Goal: Task Accomplishment & Management: Manage account settings

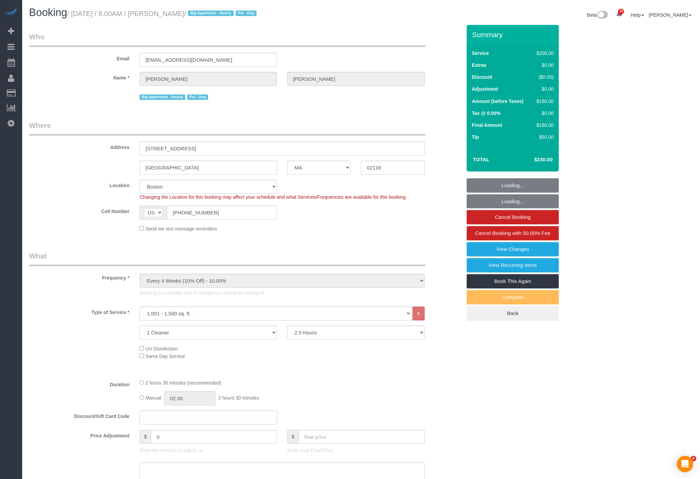
select select "MA"
select select "150"
select select "number:89"
select select "number:90"
select select "number:13"
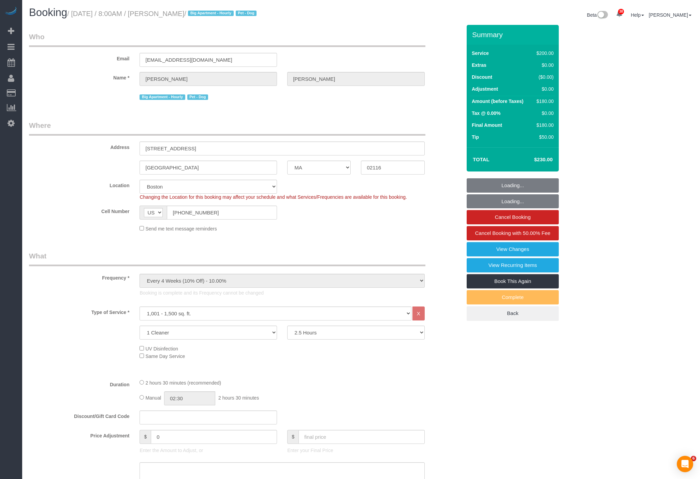
select select "number:6"
select select "spot6"
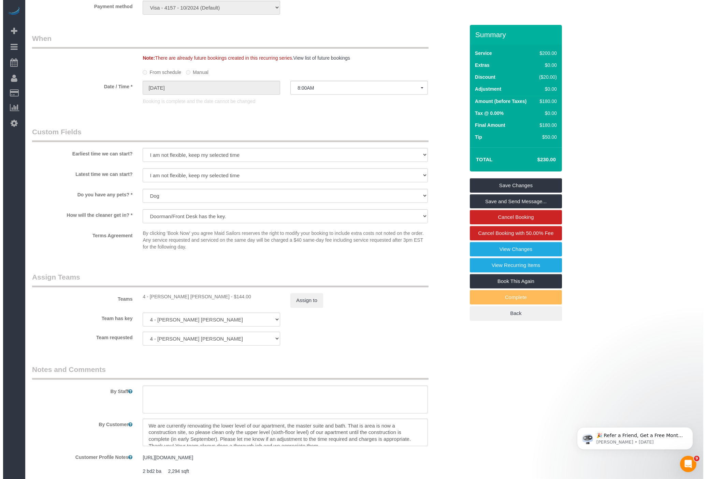
scroll to position [548, 0]
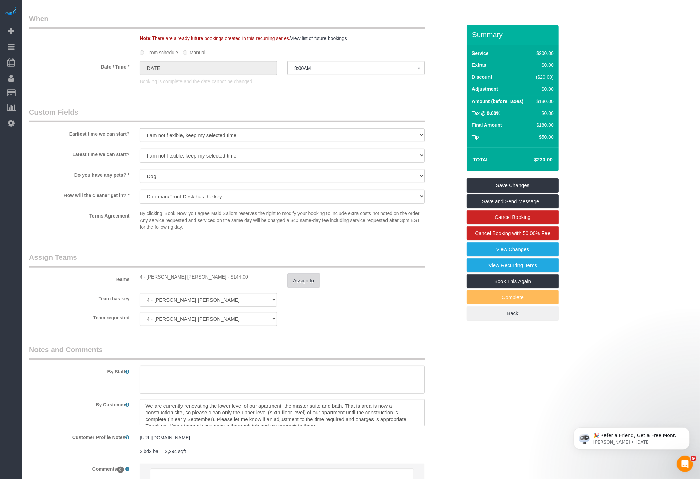
click at [305, 284] on button "Assign to" at bounding box center [303, 281] width 33 height 14
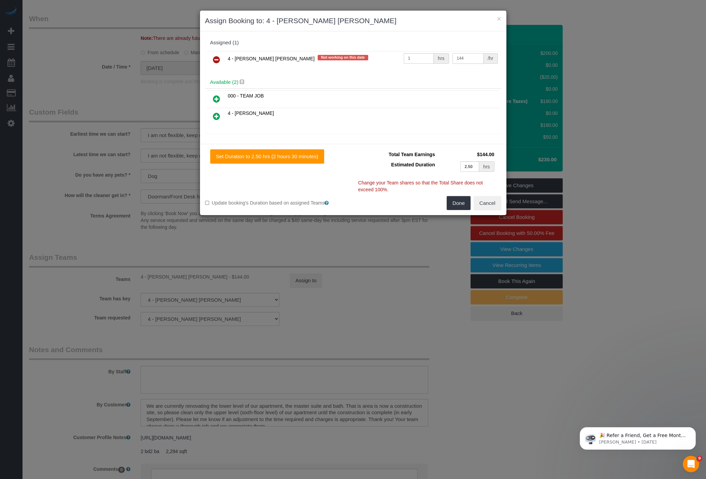
click at [475, 56] on input "144" at bounding box center [467, 58] width 31 height 11
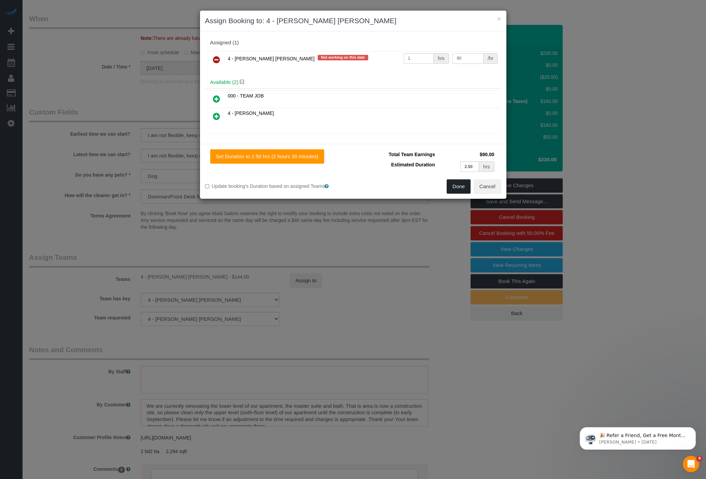
type input "90"
click at [462, 184] on button "Done" at bounding box center [459, 186] width 24 height 14
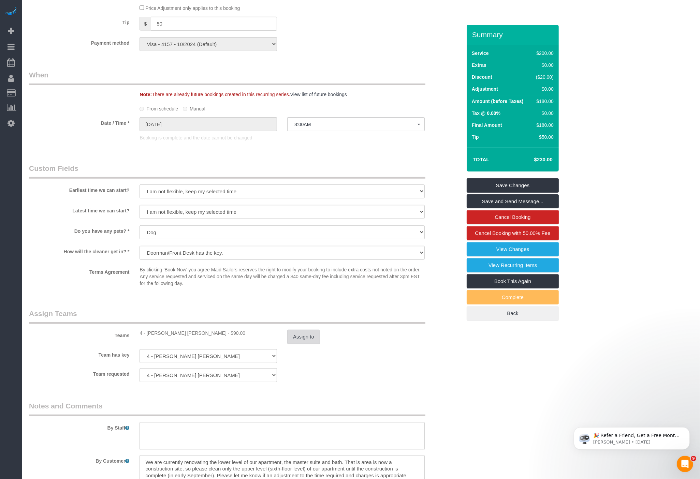
scroll to position [611, 0]
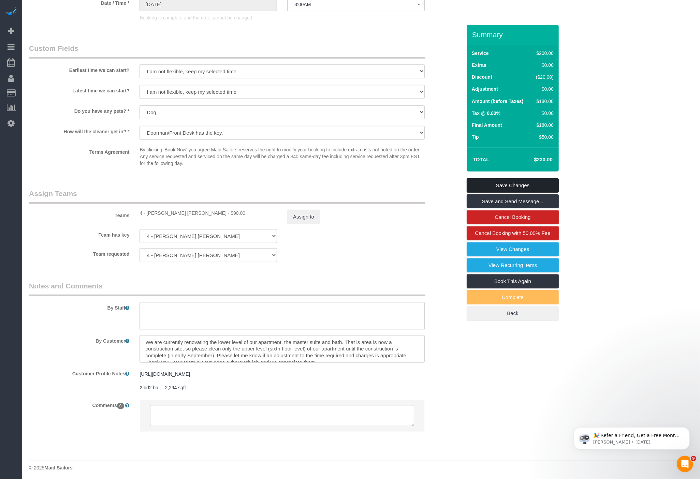
click at [495, 187] on link "Save Changes" at bounding box center [513, 185] width 92 height 14
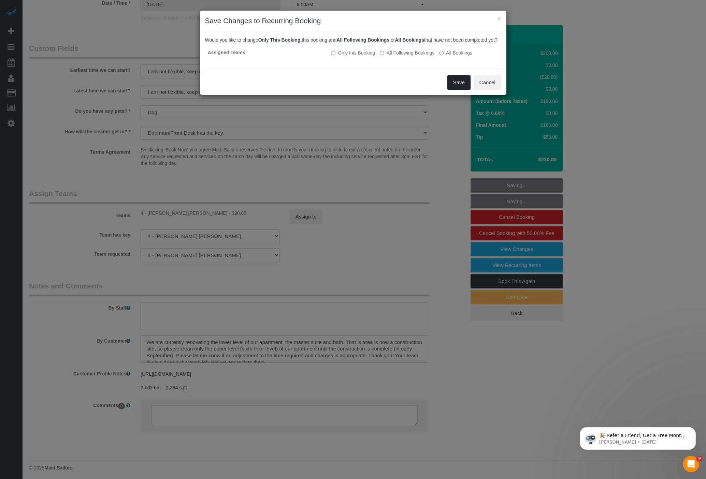
click at [459, 90] on button "Save" at bounding box center [458, 82] width 23 height 14
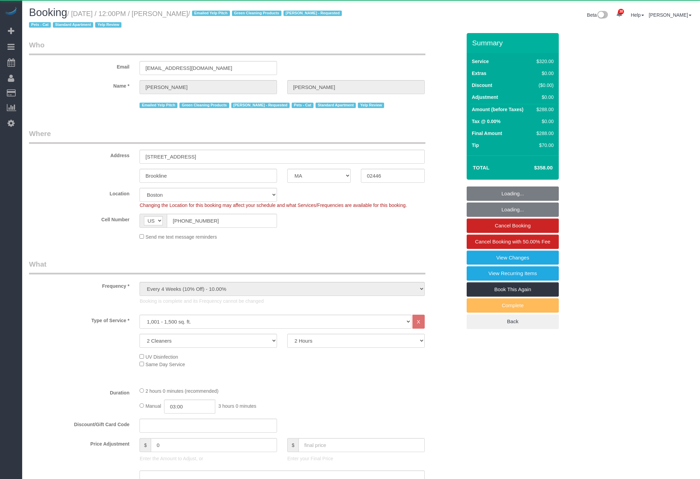
select select "MA"
select select "2"
select select "spot1"
select select "object:1141"
select select "spot6"
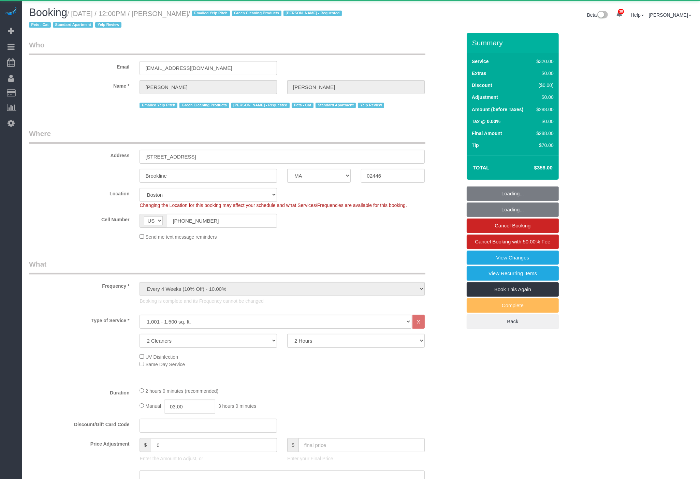
select select "string:stripe-pm_1JmlMy4VGloSiKo7g7yU70hY"
select select "number:89"
select select "number:72"
select select "number:14"
select select "number:7"
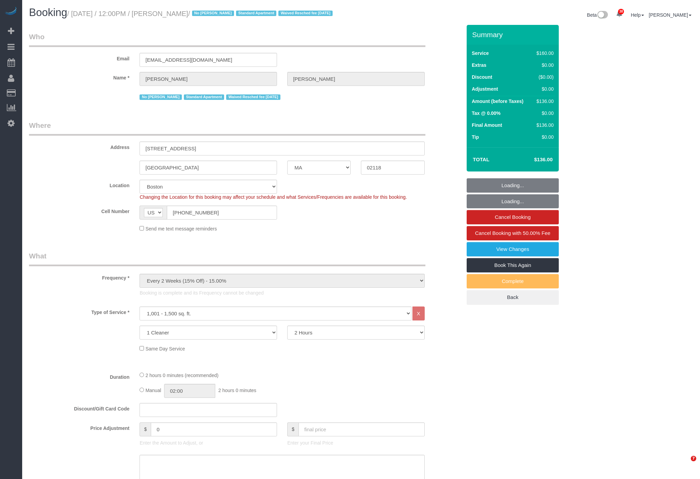
select select "MA"
select select "spot1"
select select "number:58"
select select "number:76"
select select "number:15"
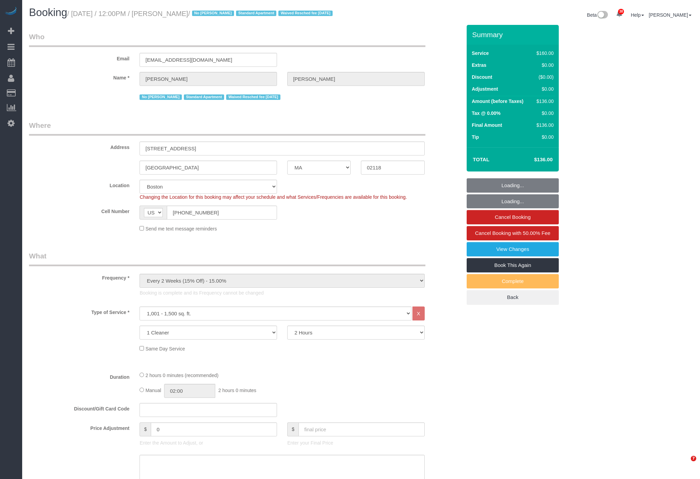
select select "number:7"
drag, startPoint x: 170, startPoint y: 13, endPoint x: 214, endPoint y: 13, distance: 44.0
click at [214, 13] on small "/ October 09, 2025 / 12:00PM / Stephen Lantz / No Marcia Batista Standard Apart…" at bounding box center [200, 14] width 267 height 8
click at [197, 67] on input "[EMAIL_ADDRESS][DOMAIN_NAME]" at bounding box center [208, 60] width 137 height 14
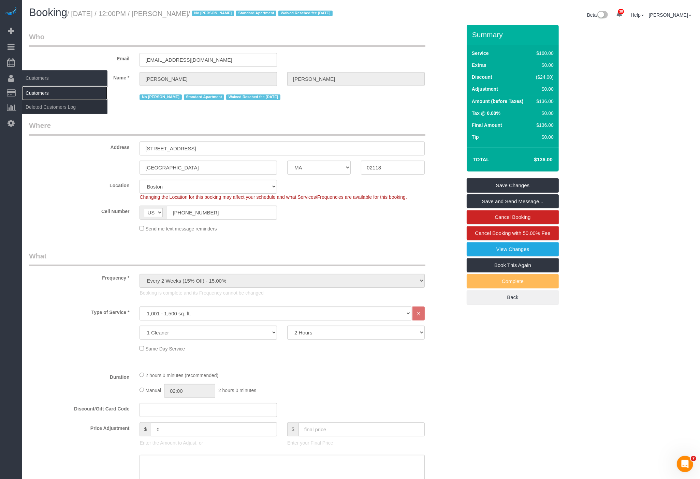
click at [47, 93] on link "Customers" at bounding box center [64, 93] width 85 height 14
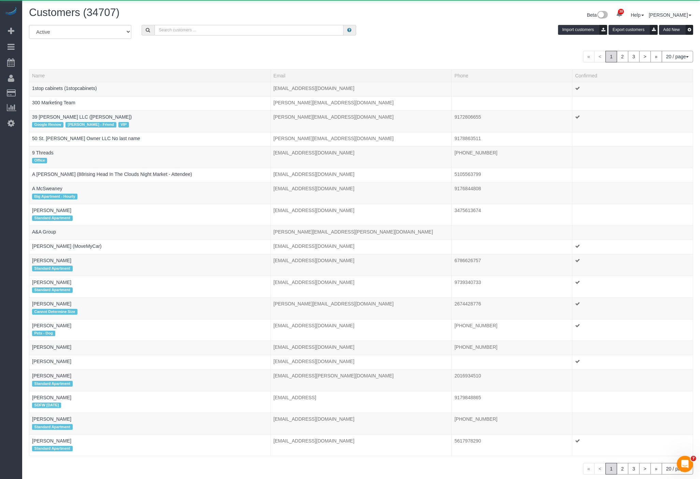
click at [293, 31] on input "text" at bounding box center [249, 30] width 189 height 11
paste input "[EMAIL_ADDRESS][DOMAIN_NAME]"
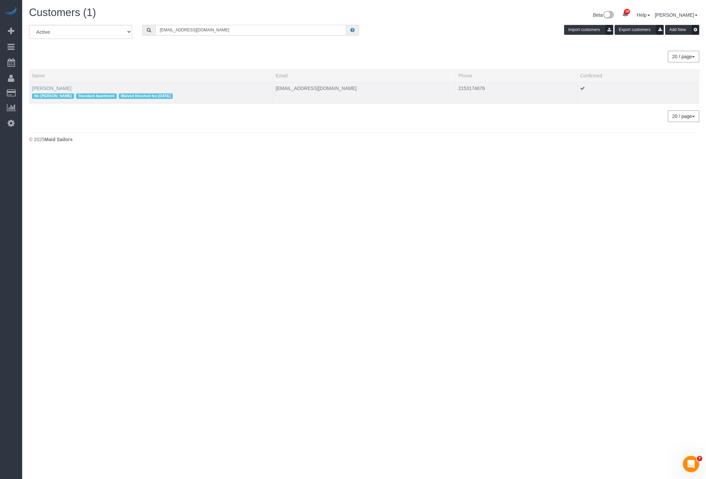
type input "[EMAIL_ADDRESS][DOMAIN_NAME]"
click at [44, 86] on link "Stephen Lantz" at bounding box center [51, 88] width 39 height 5
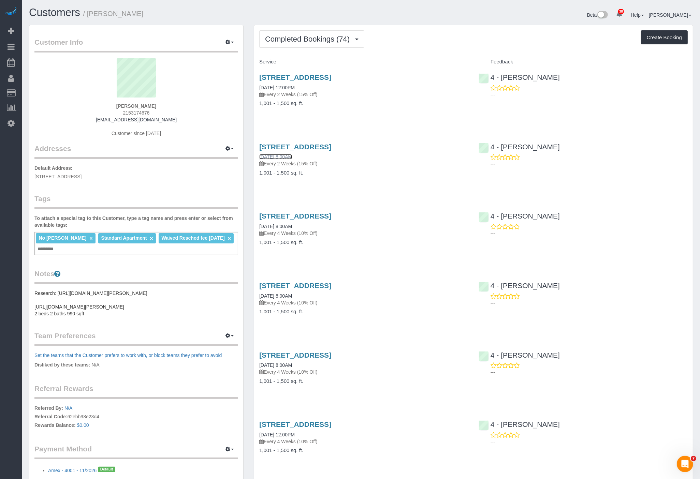
click at [287, 159] on link "09/24/2025 8:00AM" at bounding box center [275, 156] width 33 height 5
click at [277, 224] on link "08/27/2025 8:00AM" at bounding box center [275, 226] width 33 height 5
click at [282, 149] on link "80 Piers Park Lane, Apt 3501, Boston, MA 02118" at bounding box center [295, 147] width 72 height 8
click at [312, 216] on link "80 Piers Park Lane, Apt 3501, Boston, MA 02118" at bounding box center [295, 216] width 72 height 8
click at [303, 142] on div "80 Piers Park Lane, Apt 3501, Boston, MA 02118 09/24/2025 8:00AM Every 2 Weeks …" at bounding box center [363, 163] width 219 height 53
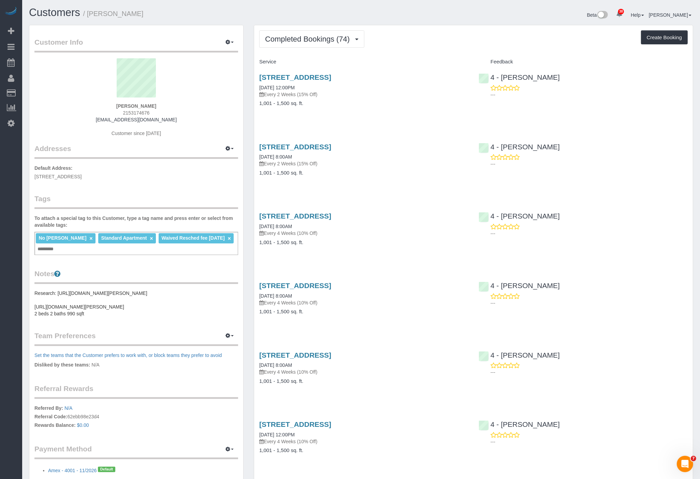
click at [290, 153] on div "80 Piers Park Lane, Apt 3501, Boston, MA 02118 09/24/2025 8:00AM Every 2 Weeks …" at bounding box center [363, 155] width 209 height 25
click at [292, 147] on link "80 Piers Park Lane, Apt 3501, Boston, MA 02118" at bounding box center [295, 147] width 72 height 8
click at [331, 77] on link "80 Piers Park Lane, Apt. 3501, Boston, MA 02118" at bounding box center [295, 77] width 72 height 8
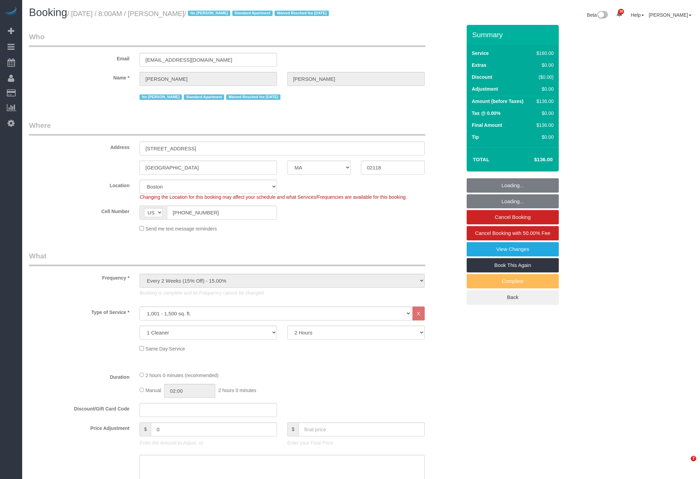
select select "MA"
select select "spot6"
select select "number:89"
select select "number:90"
select select "number:15"
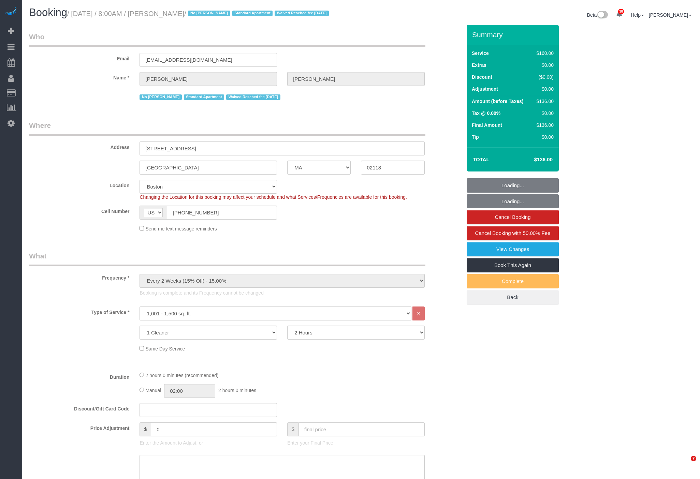
select select "number:7"
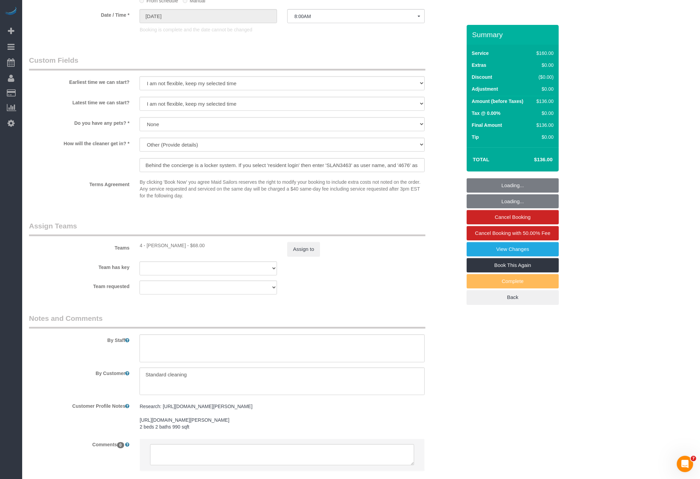
scroll to position [640, 0]
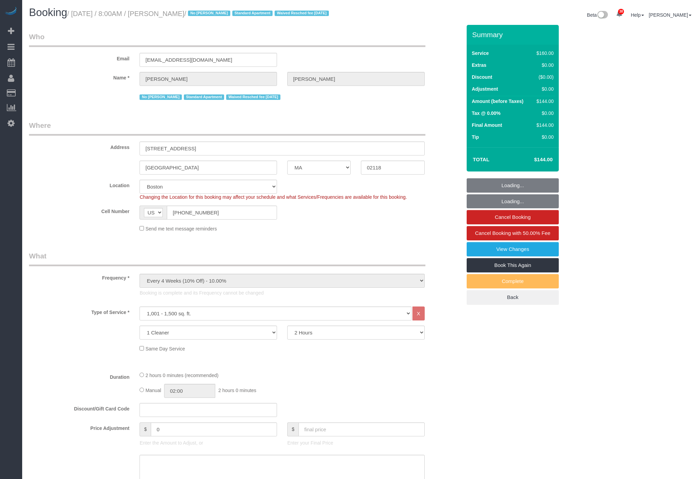
select select "MA"
select select "spot6"
select select "number:89"
select select "number:90"
select select "number:15"
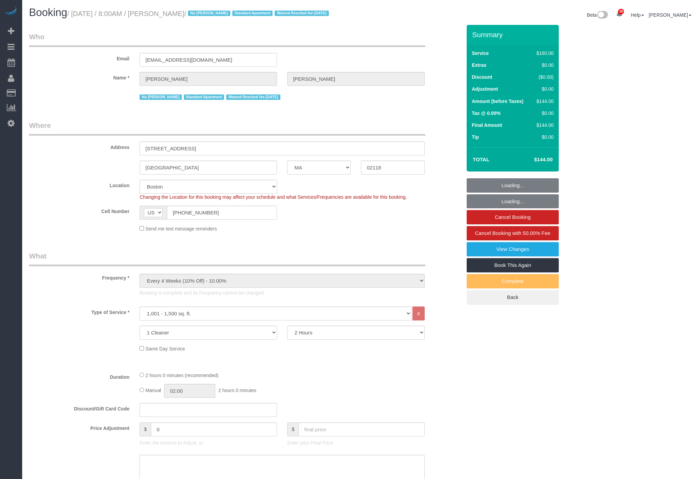
select select "number:7"
select select "MA"
select select "spot1"
select select "number:89"
select select "number:90"
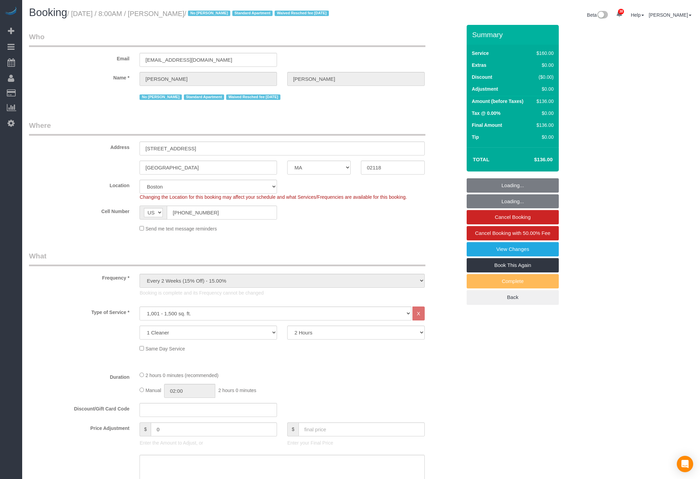
select select "number:15"
select select "number:7"
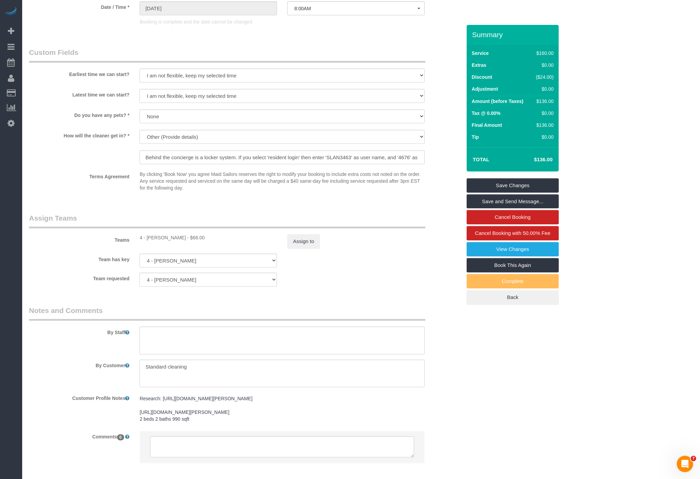
scroll to position [640, 0]
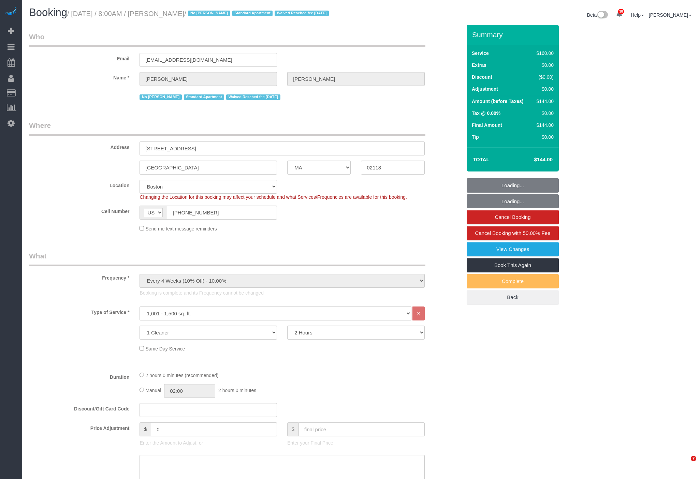
select select "MA"
select select "number:89"
select select "number:90"
select select "number:15"
select select "number:7"
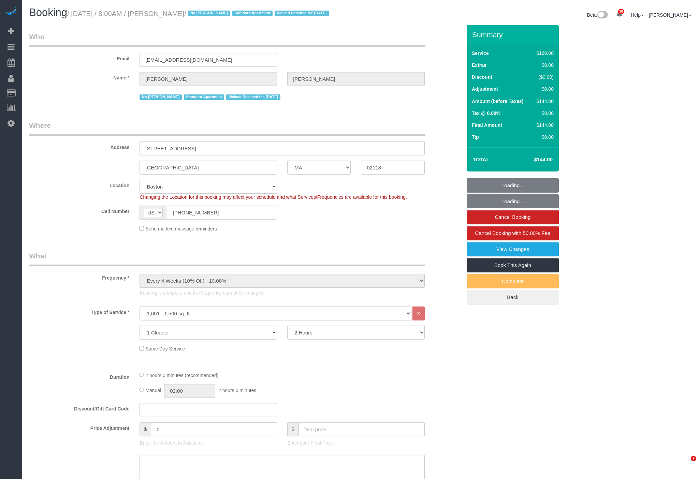
select select "spot6"
select select "MA"
select select "spot1"
select select "number:89"
select select "number:90"
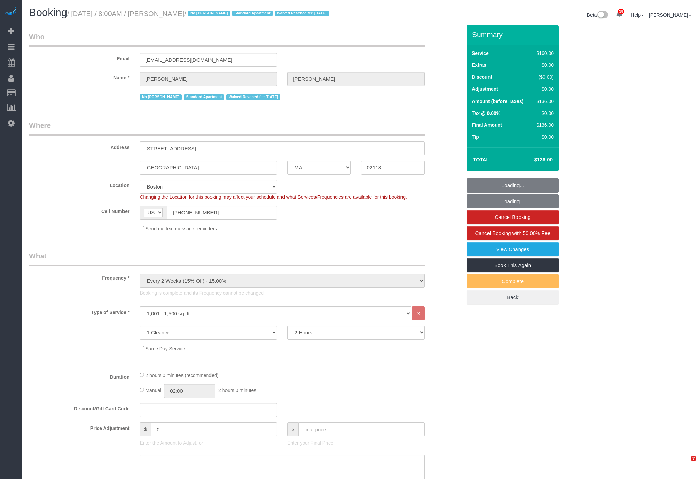
select select "number:15"
select select "number:7"
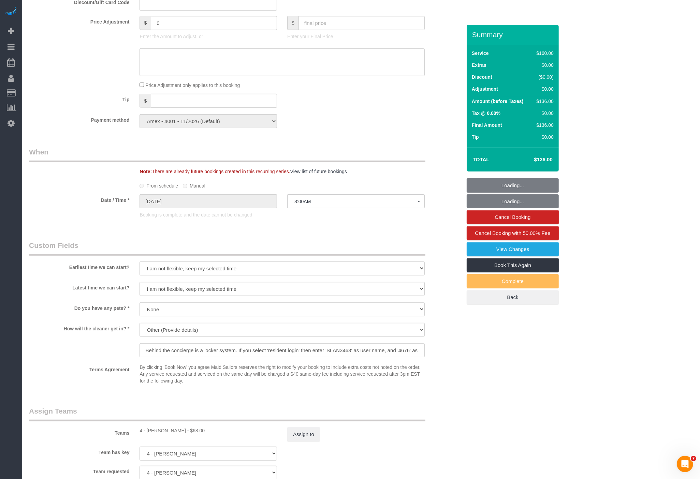
scroll to position [640, 0]
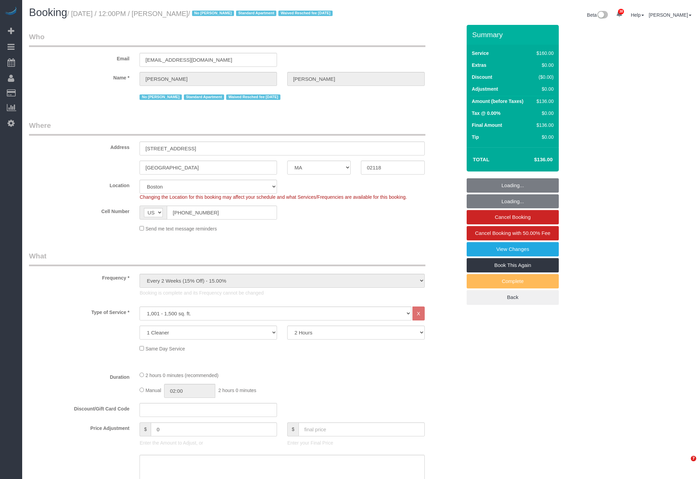
select select "MA"
select select "spot1"
select select "number:58"
select select "number:76"
select select "number:15"
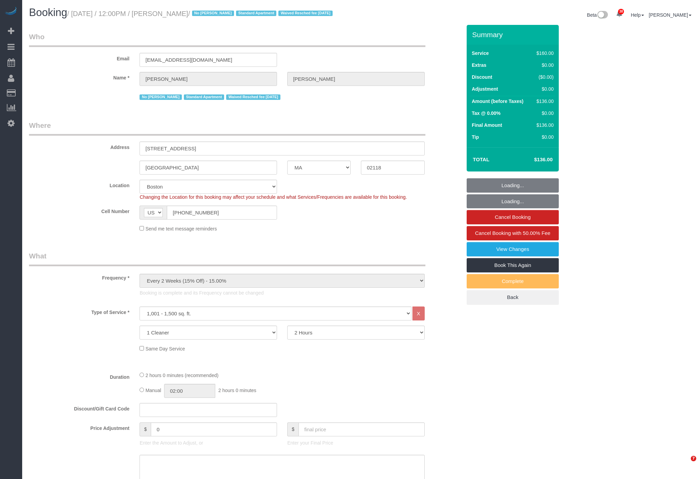
select select "number:7"
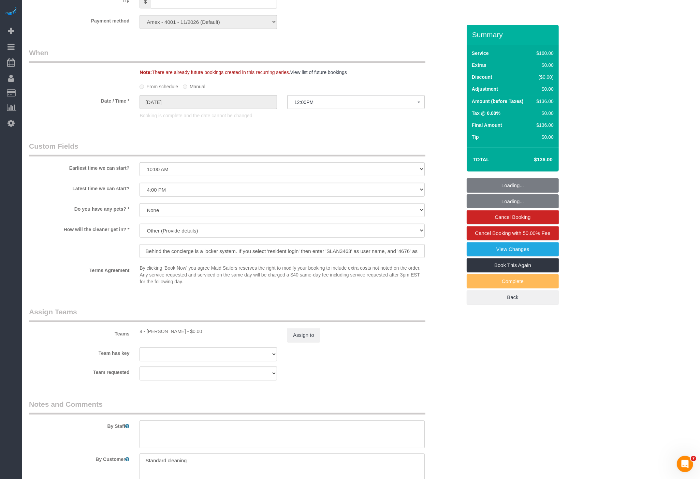
scroll to position [511, 0]
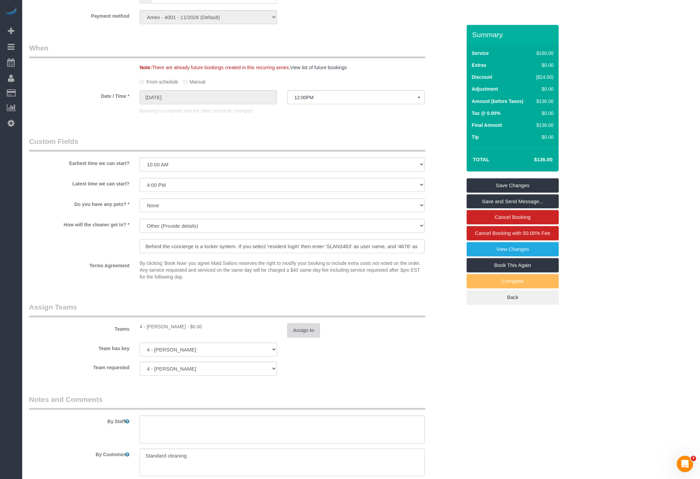
click at [296, 333] on button "Assign to" at bounding box center [303, 330] width 33 height 14
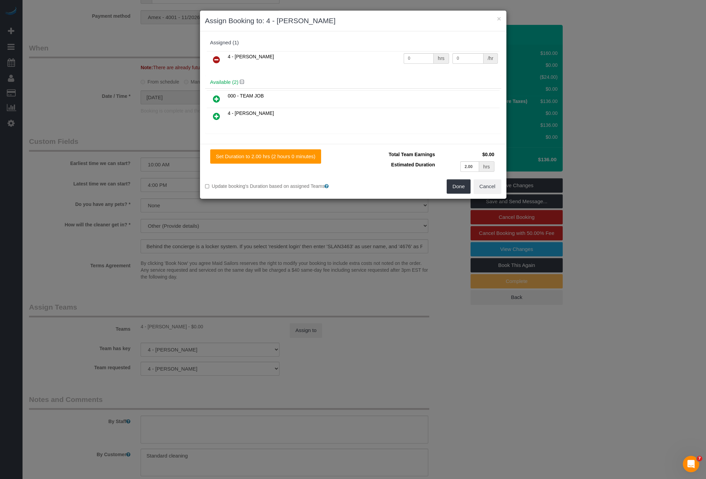
click at [434, 63] on td "0 hrs" at bounding box center [426, 59] width 49 height 17
click at [425, 55] on input "0" at bounding box center [419, 58] width 30 height 11
type input "1"
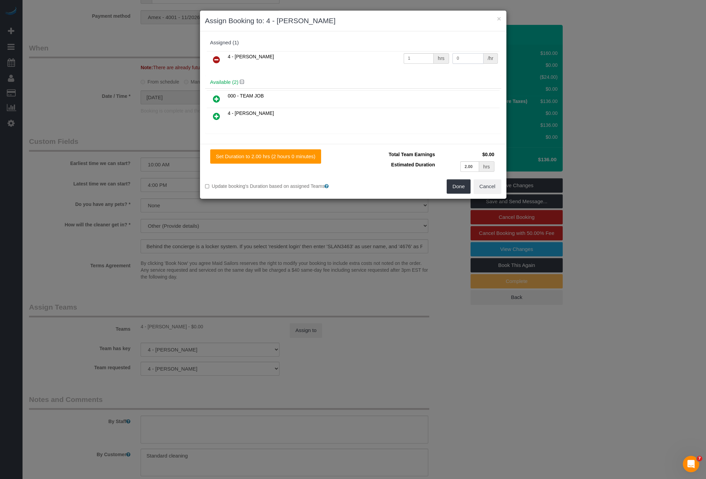
click at [469, 58] on input "0" at bounding box center [467, 58] width 31 height 11
type input "68"
click at [460, 190] on button "Done" at bounding box center [459, 186] width 24 height 14
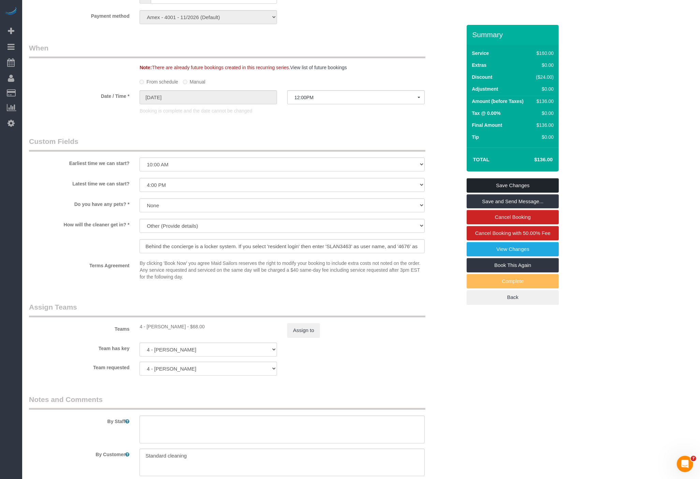
click at [507, 193] on link "Save Changes" at bounding box center [513, 185] width 92 height 14
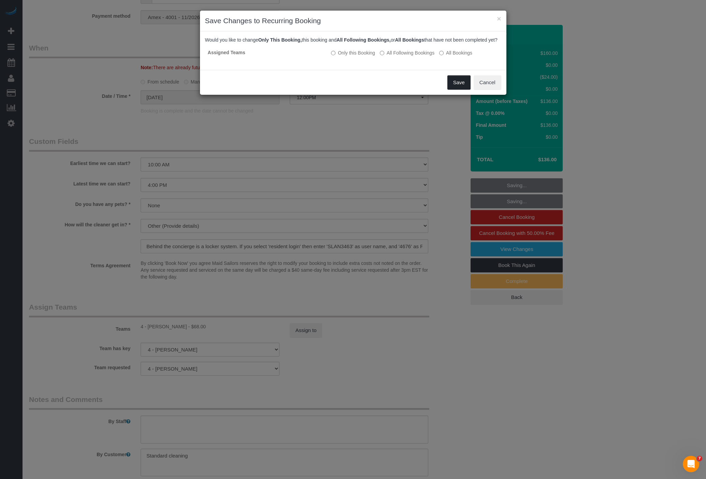
click at [464, 90] on button "Save" at bounding box center [458, 82] width 23 height 14
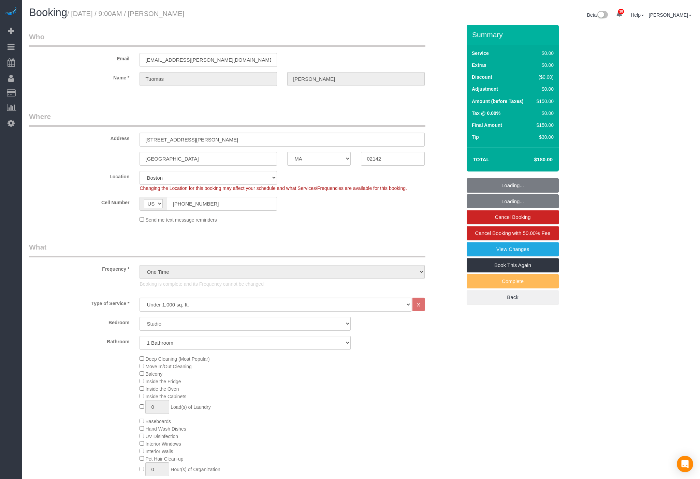
select select "MA"
select select "number:57"
select select "number:72"
select select "number:15"
select select "number:6"
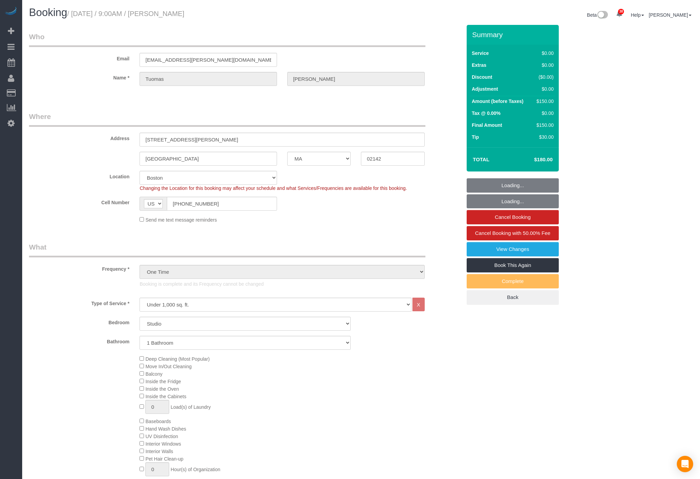
select select "object:1165"
select select "spot10"
